Goal: Task Accomplishment & Management: Complete application form

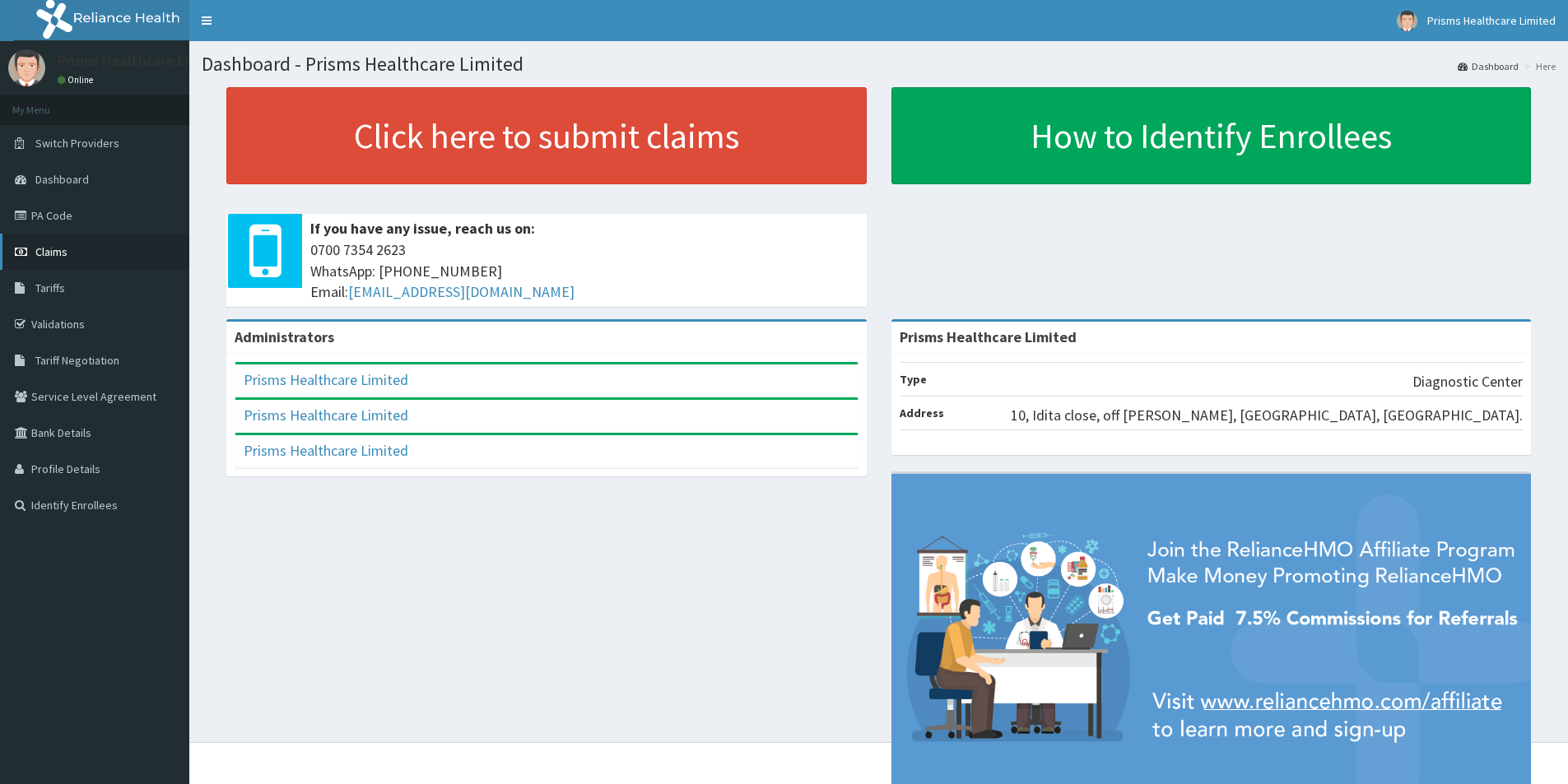
click at [61, 254] on span "Claims" at bounding box center [51, 252] width 32 height 15
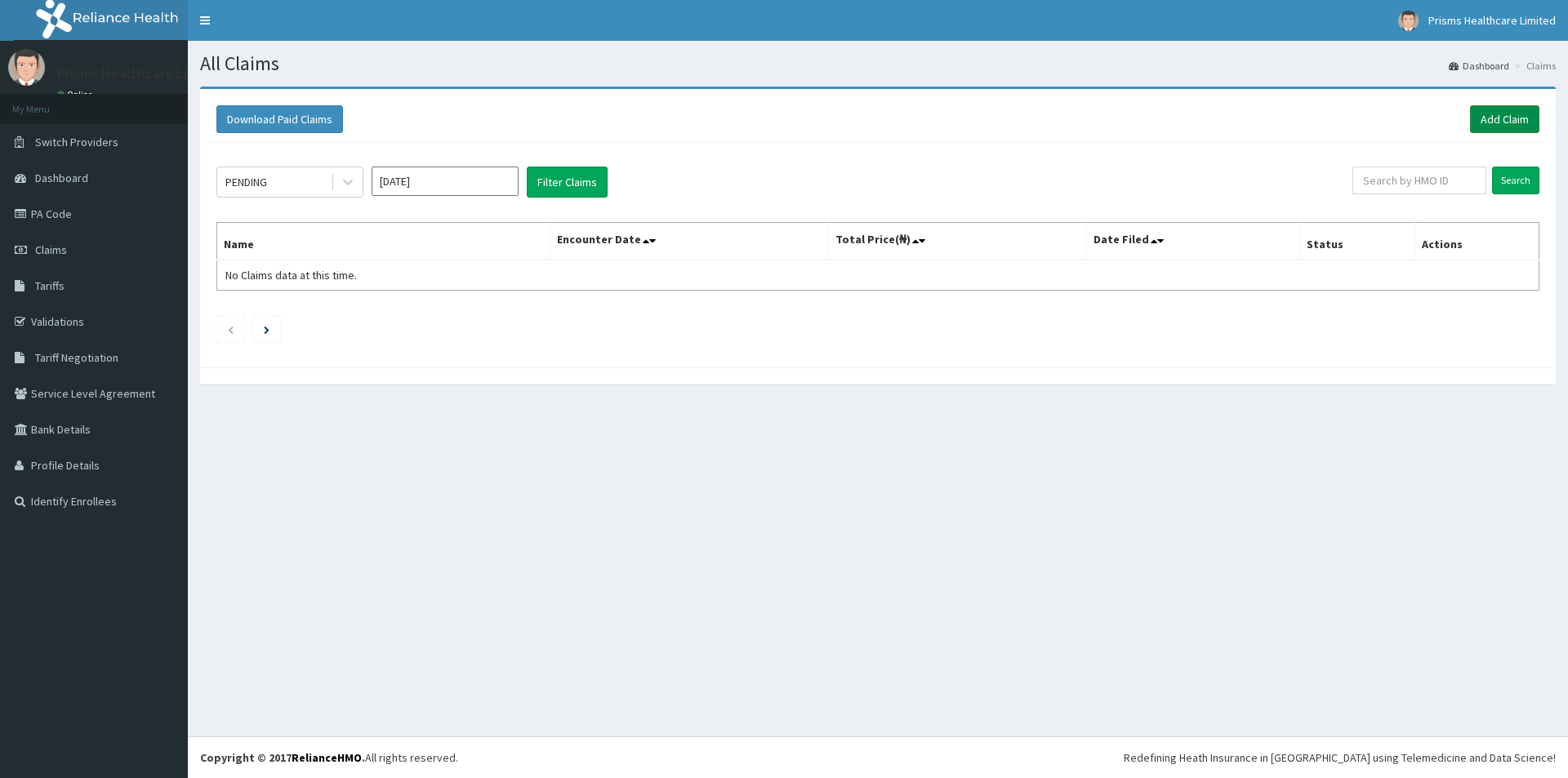
click at [1482, 120] on link "Add Claim" at bounding box center [1504, 119] width 69 height 28
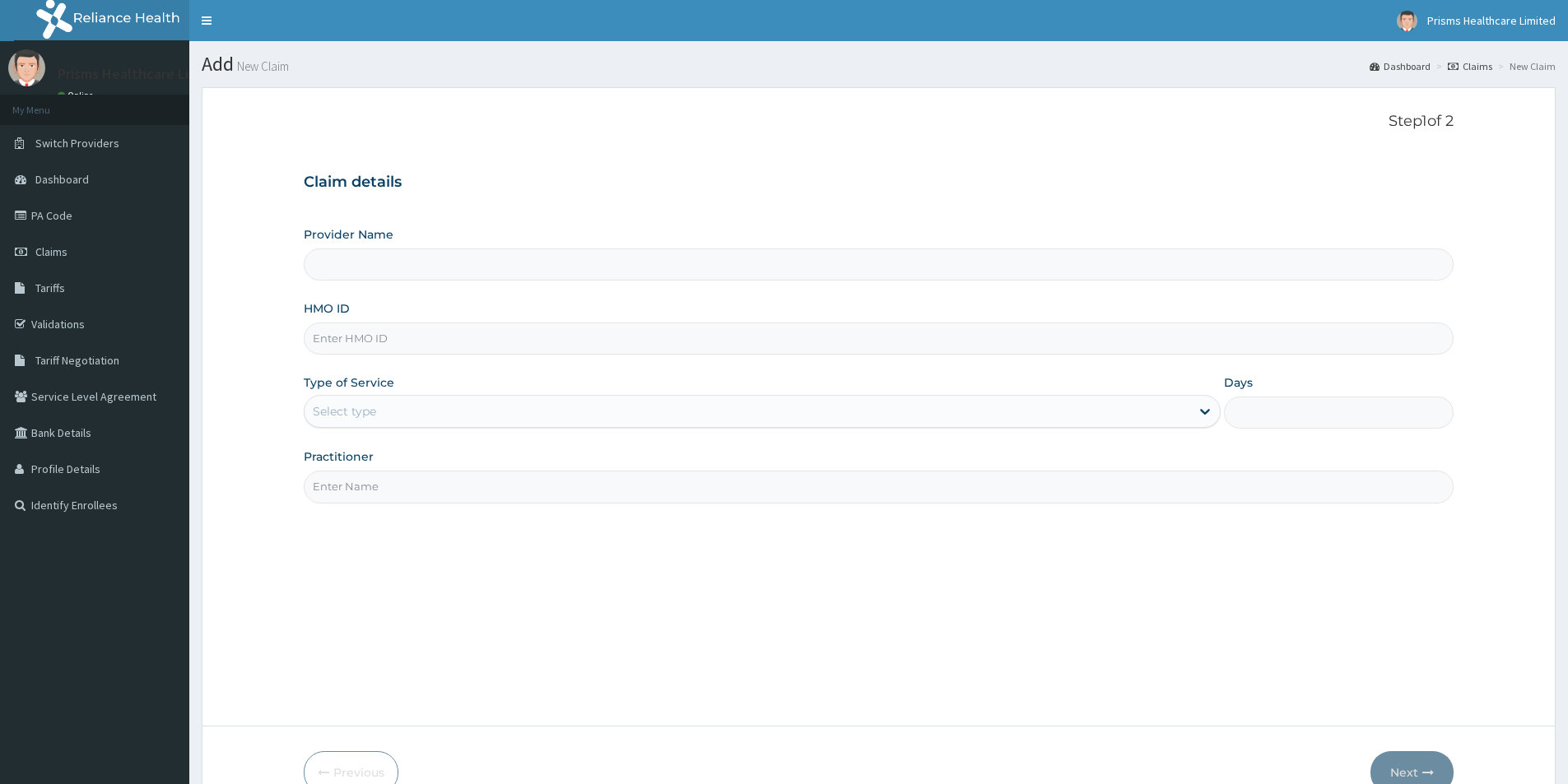
type input "Prisms Healthcare Limited"
click at [530, 344] on input "HMO ID" at bounding box center [879, 338] width 1150 height 32
type input "SIA/100B/A"
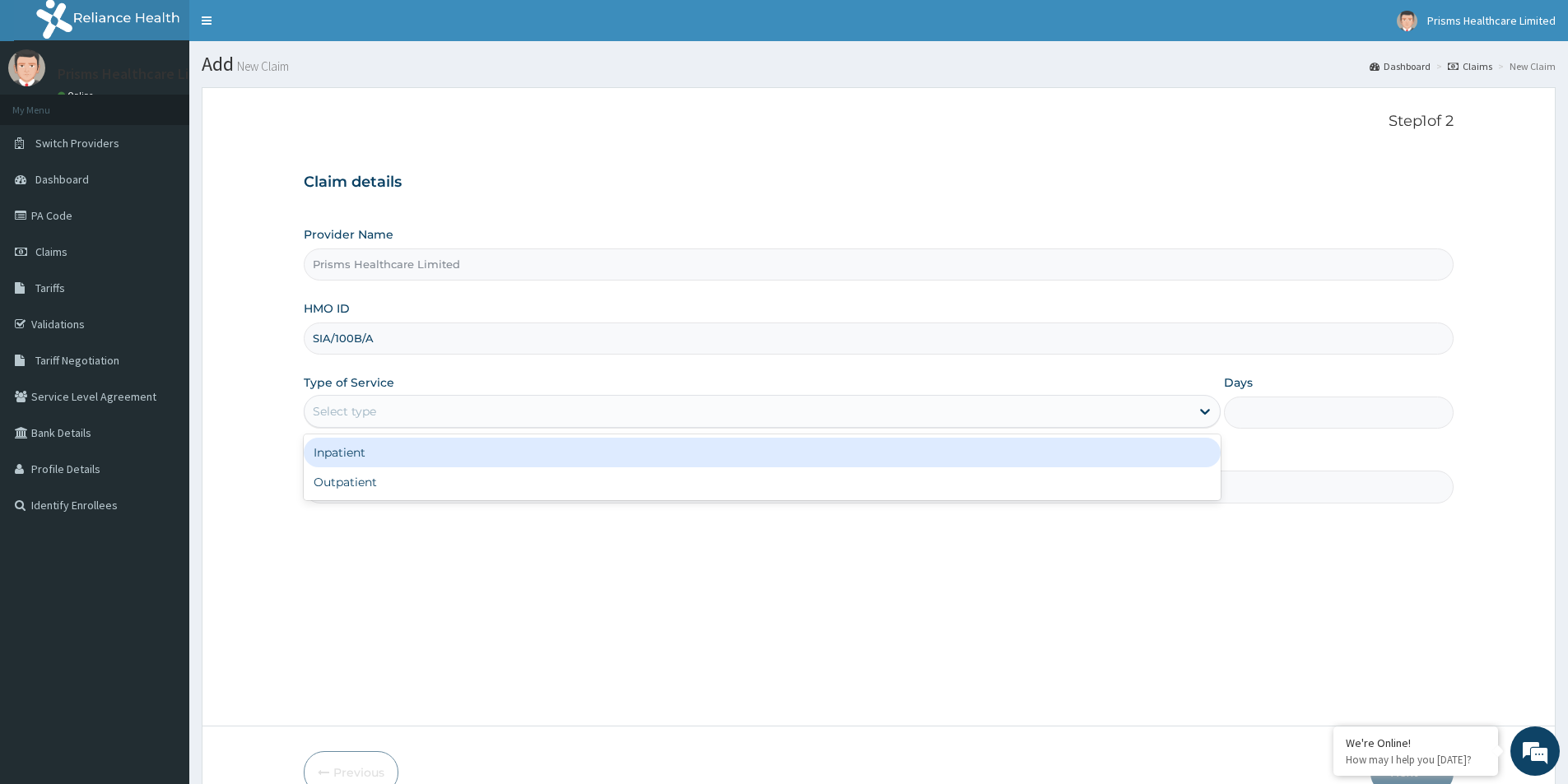
click at [497, 412] on div "Select type" at bounding box center [747, 412] width 885 height 26
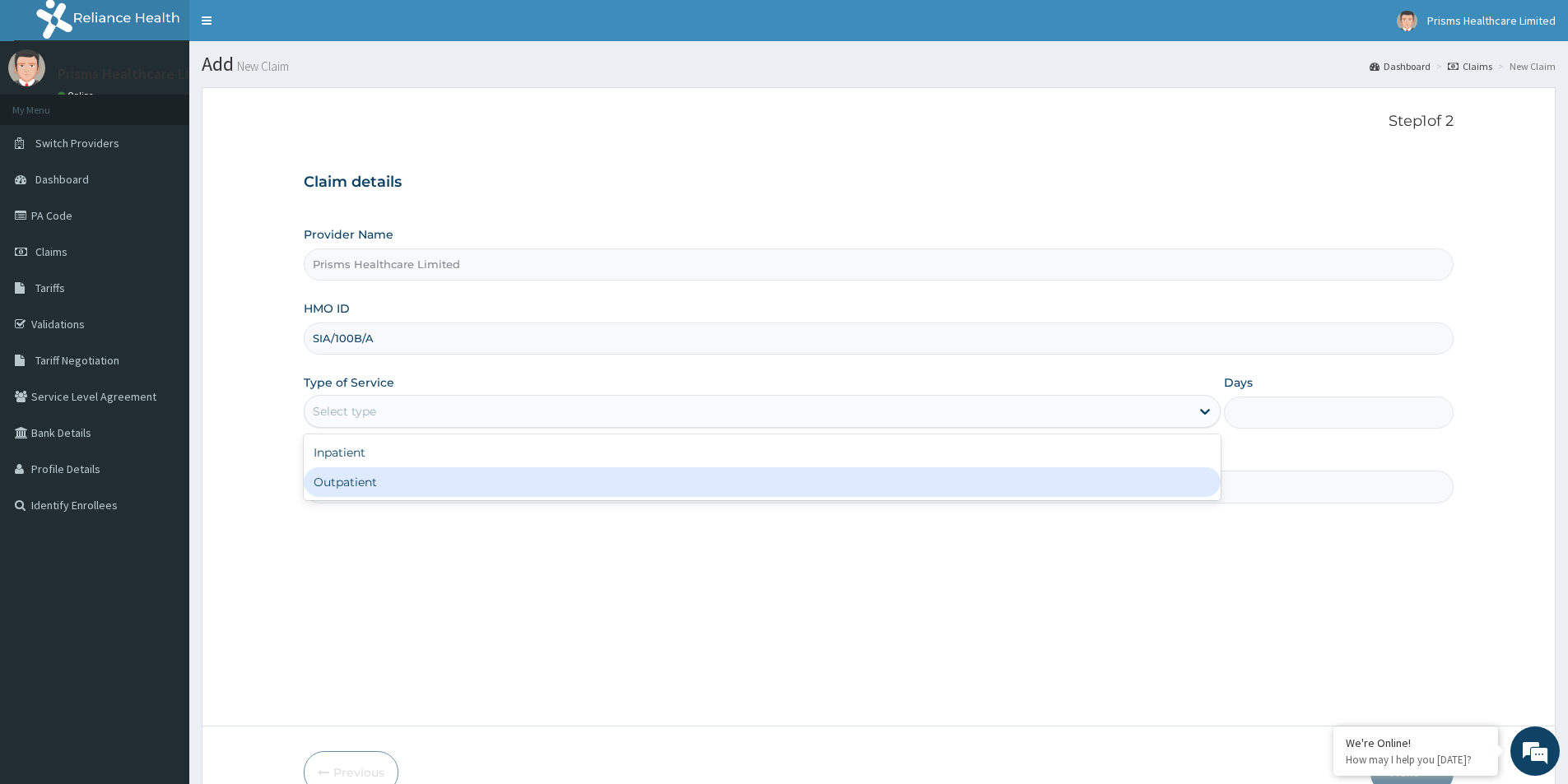
click at [474, 471] on div "Outpatient" at bounding box center [762, 483] width 917 height 30
type input "1"
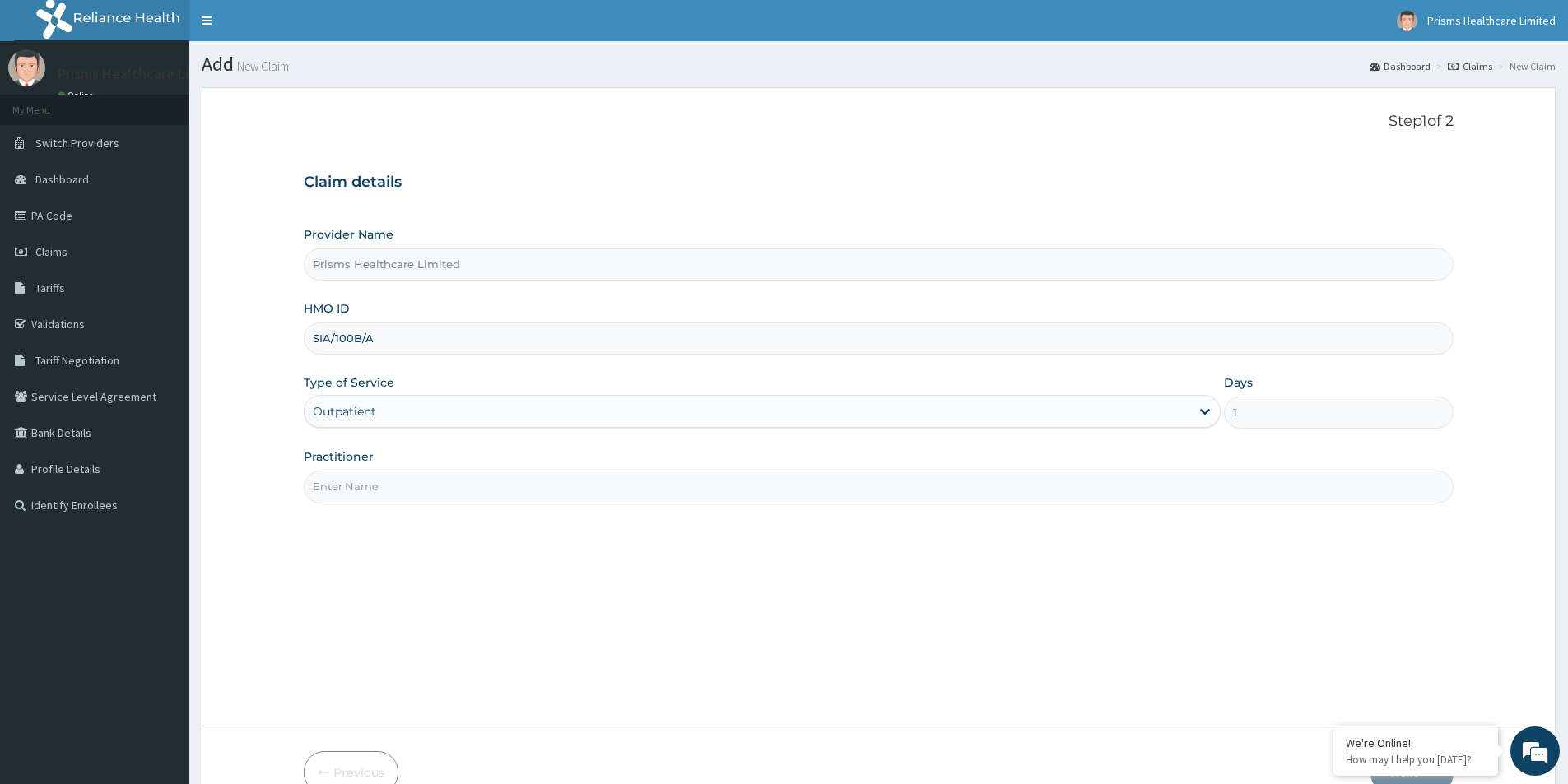
click at [445, 475] on input "Practitioner" at bounding box center [879, 487] width 1150 height 32
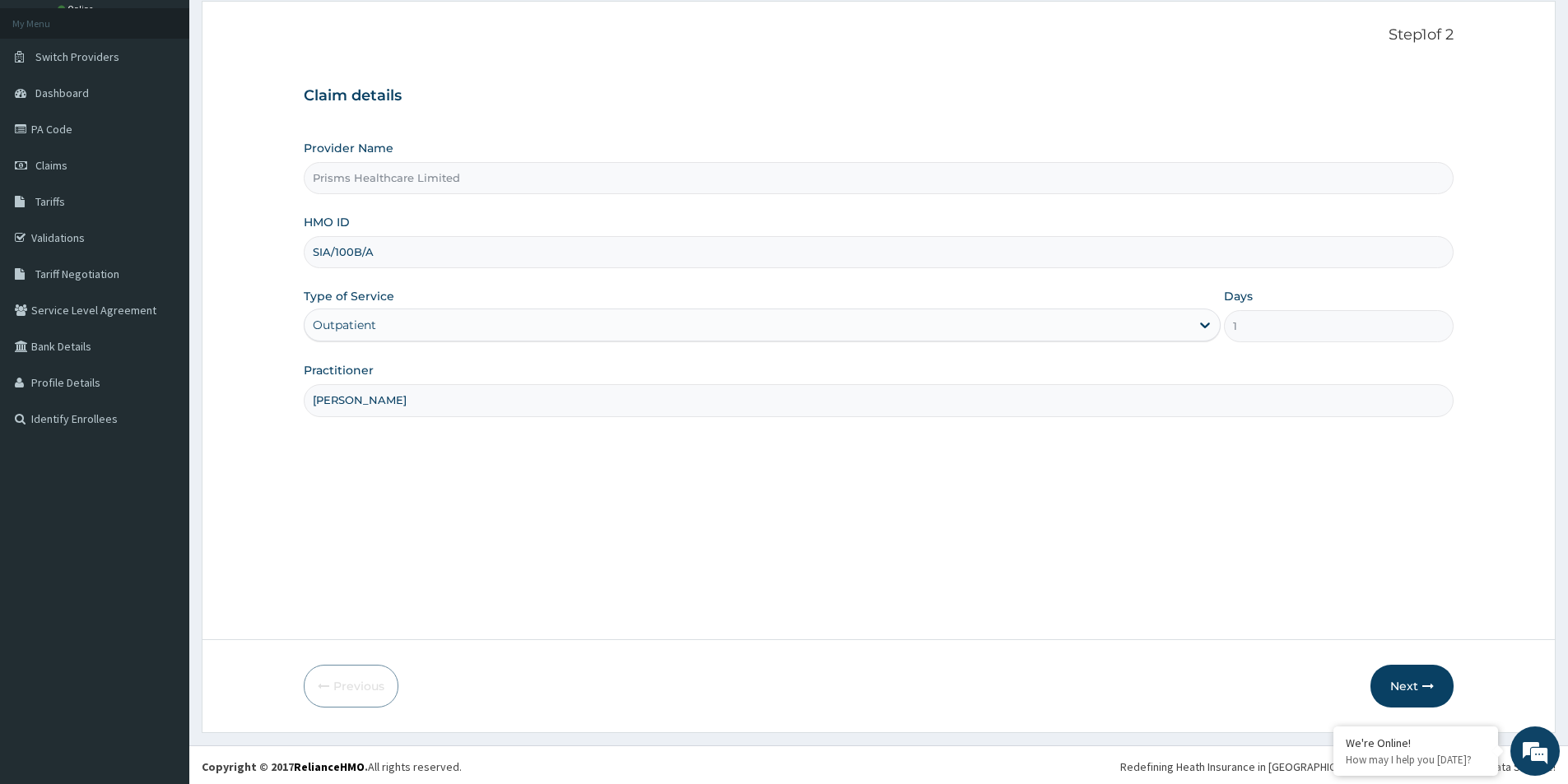
scroll to position [90, 0]
type input "DR KUTI"
click at [1415, 691] on button "Next" at bounding box center [1412, 684] width 83 height 43
click at [32, 124] on link "PA Code" at bounding box center [95, 126] width 189 height 36
